Goal: Task Accomplishment & Management: Manage account settings

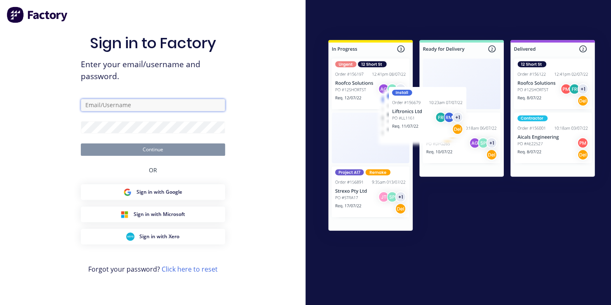
type input "[EMAIL_ADDRESS][DOMAIN_NAME]"
click at [166, 150] on button "Continue" at bounding box center [153, 149] width 144 height 12
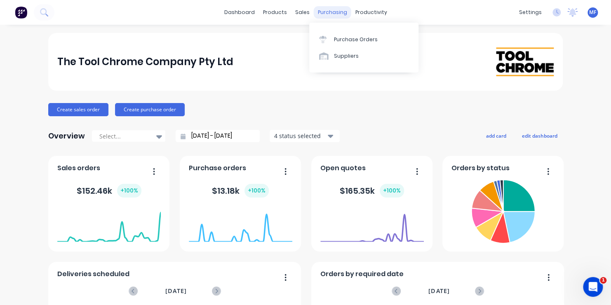
click at [328, 11] on div "purchasing" at bounding box center [333, 12] width 38 height 12
click at [340, 38] on div "Purchase Orders" at bounding box center [356, 39] width 44 height 7
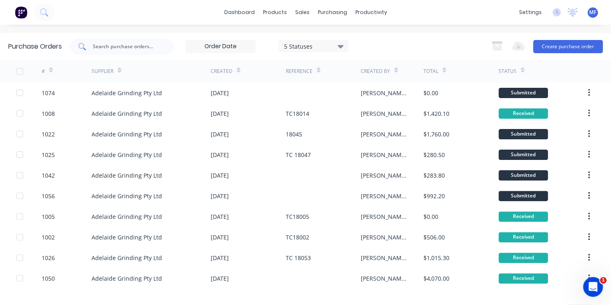
click at [116, 45] on input "text" at bounding box center [126, 46] width 68 height 8
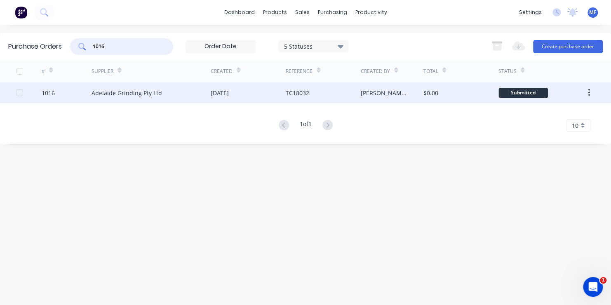
type input "1016"
click at [523, 92] on div "Submitted" at bounding box center [522, 93] width 49 height 10
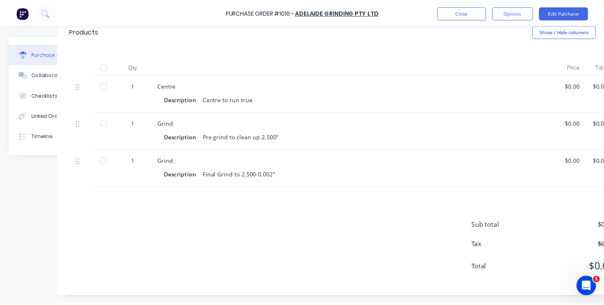
scroll to position [181, 49]
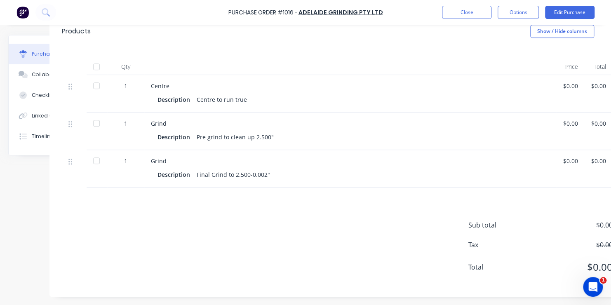
click at [569, 82] on div "$0.00" at bounding box center [570, 86] width 15 height 9
click at [564, 10] on button "Edit Purchase" at bounding box center [569, 12] width 49 height 13
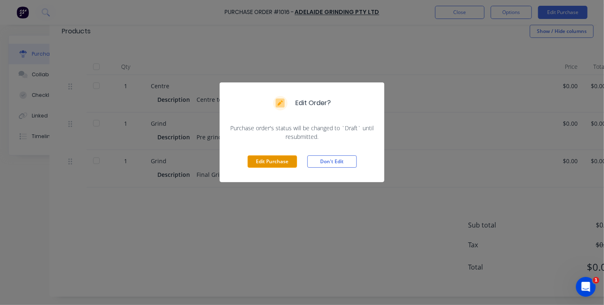
click at [272, 162] on button "Edit Purchase" at bounding box center [272, 161] width 49 height 12
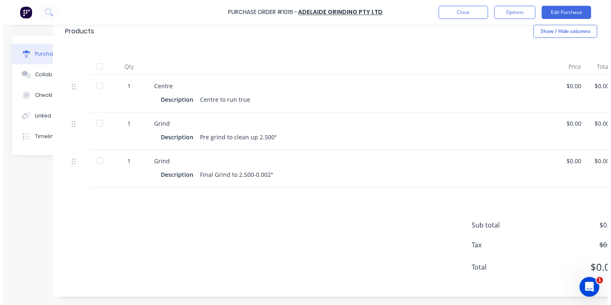
scroll to position [195, 49]
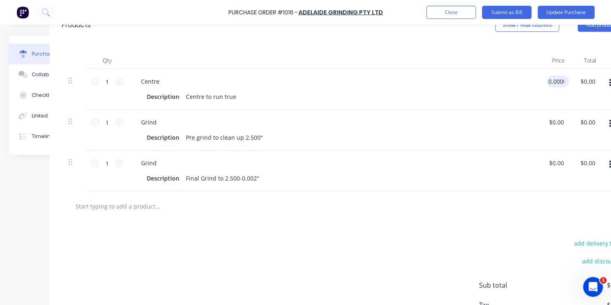
click at [556, 83] on input "0.0000" at bounding box center [556, 81] width 19 height 12
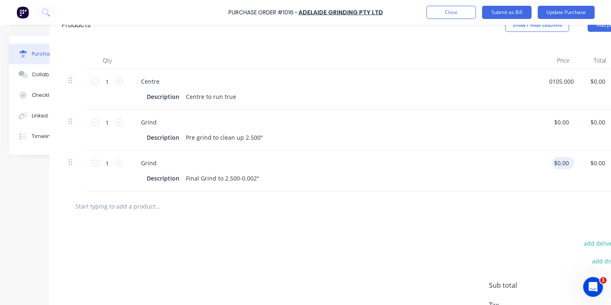
type input "$105.00"
click at [561, 162] on input "0.0000" at bounding box center [561, 163] width 22 height 12
type input "$261.00"
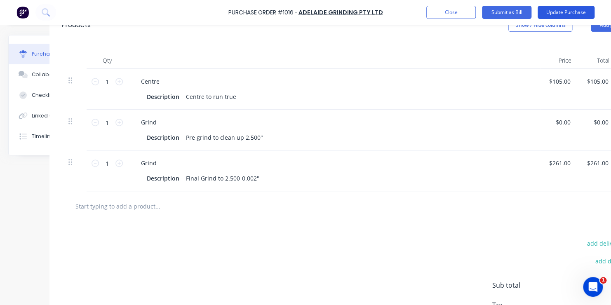
click at [564, 12] on button "Update Purchase" at bounding box center [566, 12] width 57 height 13
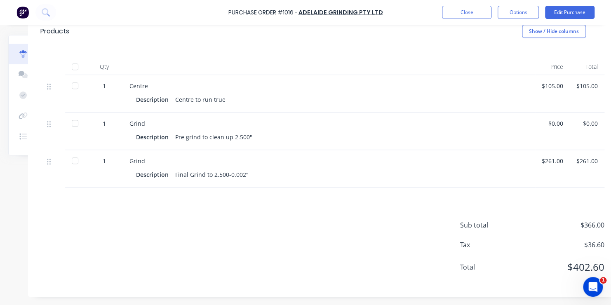
scroll to position [181, 82]
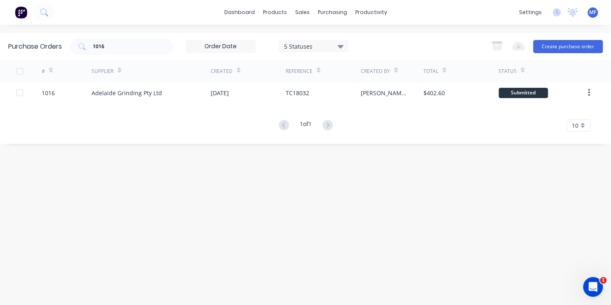
click at [592, 12] on span "MF" at bounding box center [592, 12] width 7 height 7
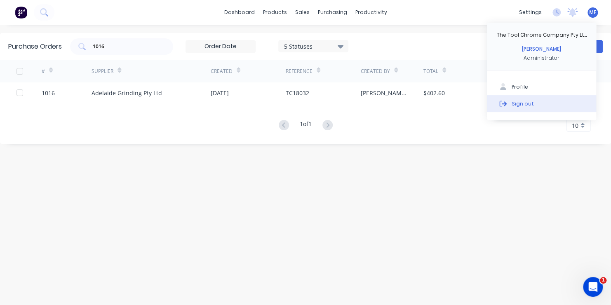
click at [518, 103] on div "Sign out" at bounding box center [523, 103] width 22 height 7
